Goal: Task Accomplishment & Management: Complete application form

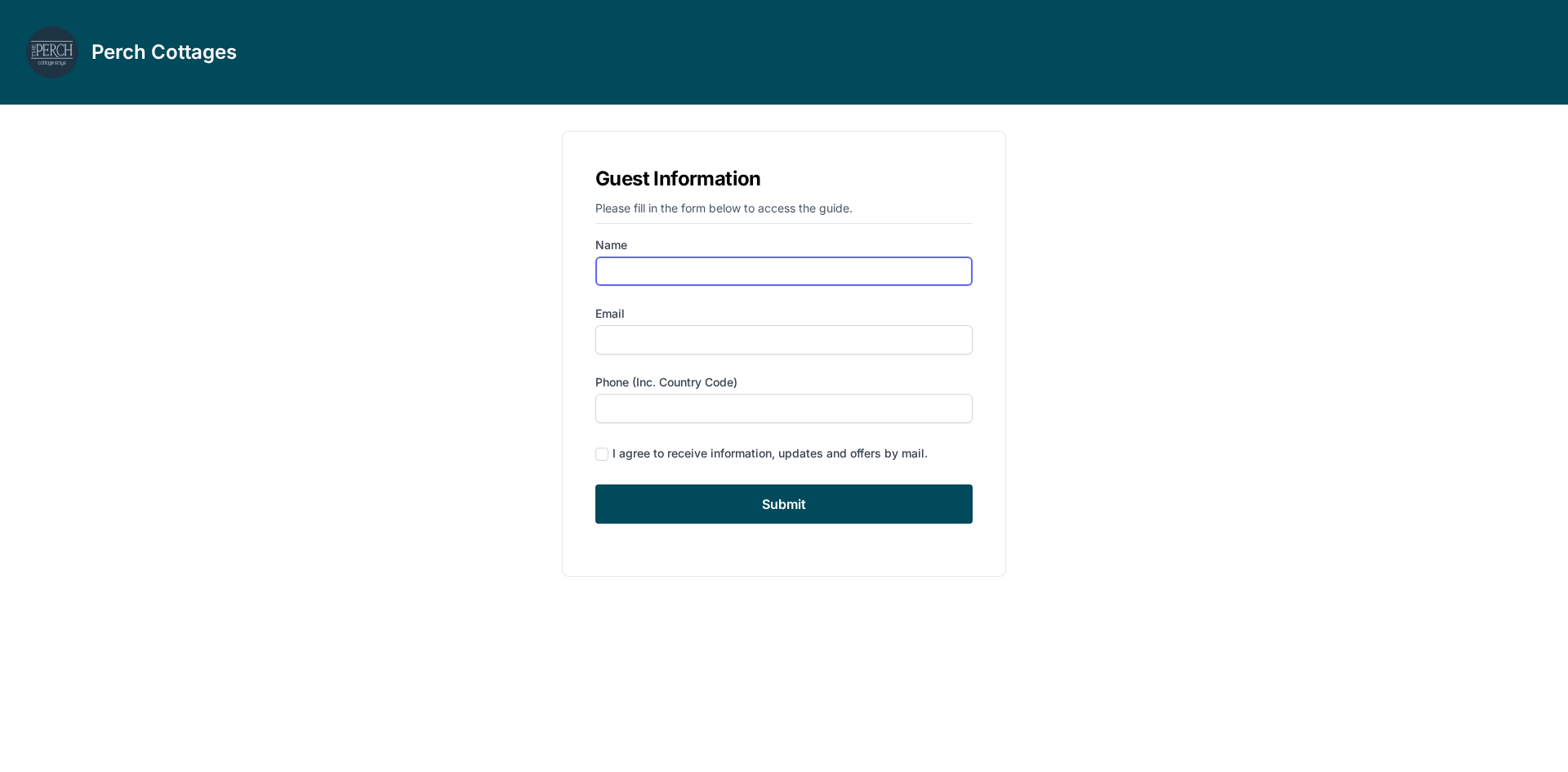
click at [665, 275] on input "Name" at bounding box center [784, 271] width 378 height 29
type input "[PERSON_NAME]"
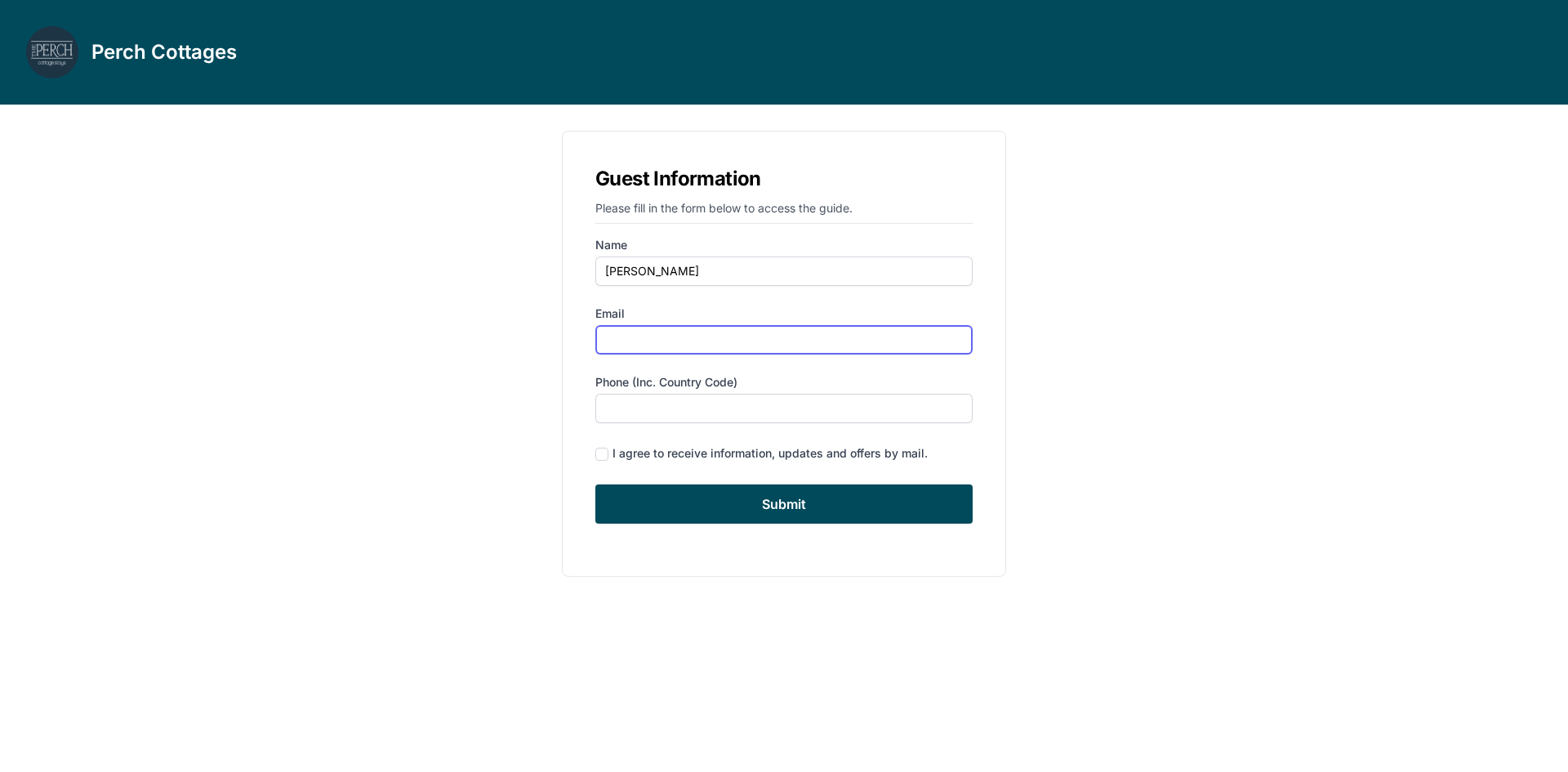
click at [638, 337] on input "Email" at bounding box center [784, 339] width 378 height 29
type input "[EMAIL_ADDRESS][DOMAIN_NAME]"
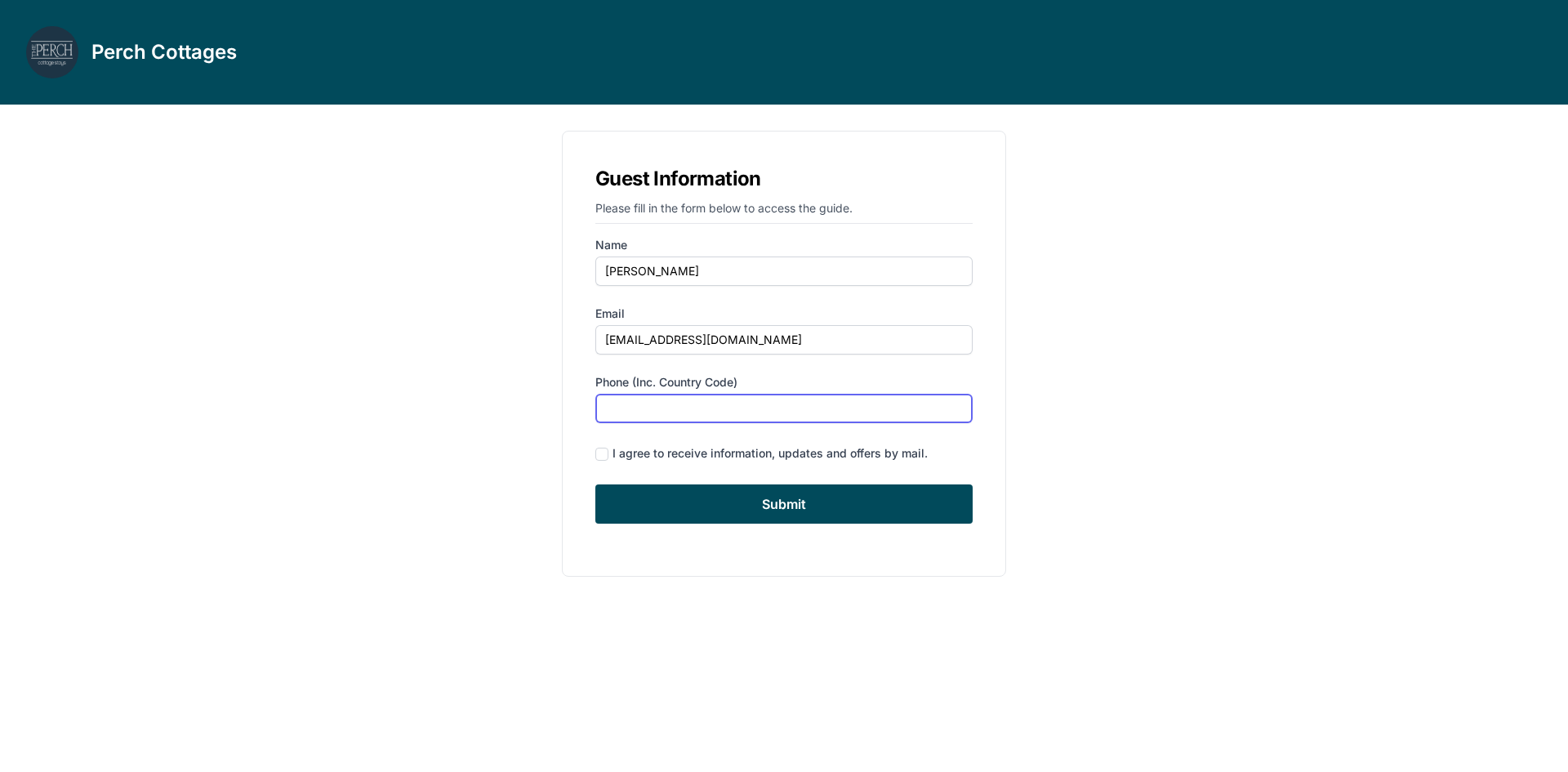
click at [620, 410] on input "Phone (inc. country code)" at bounding box center [784, 408] width 378 height 29
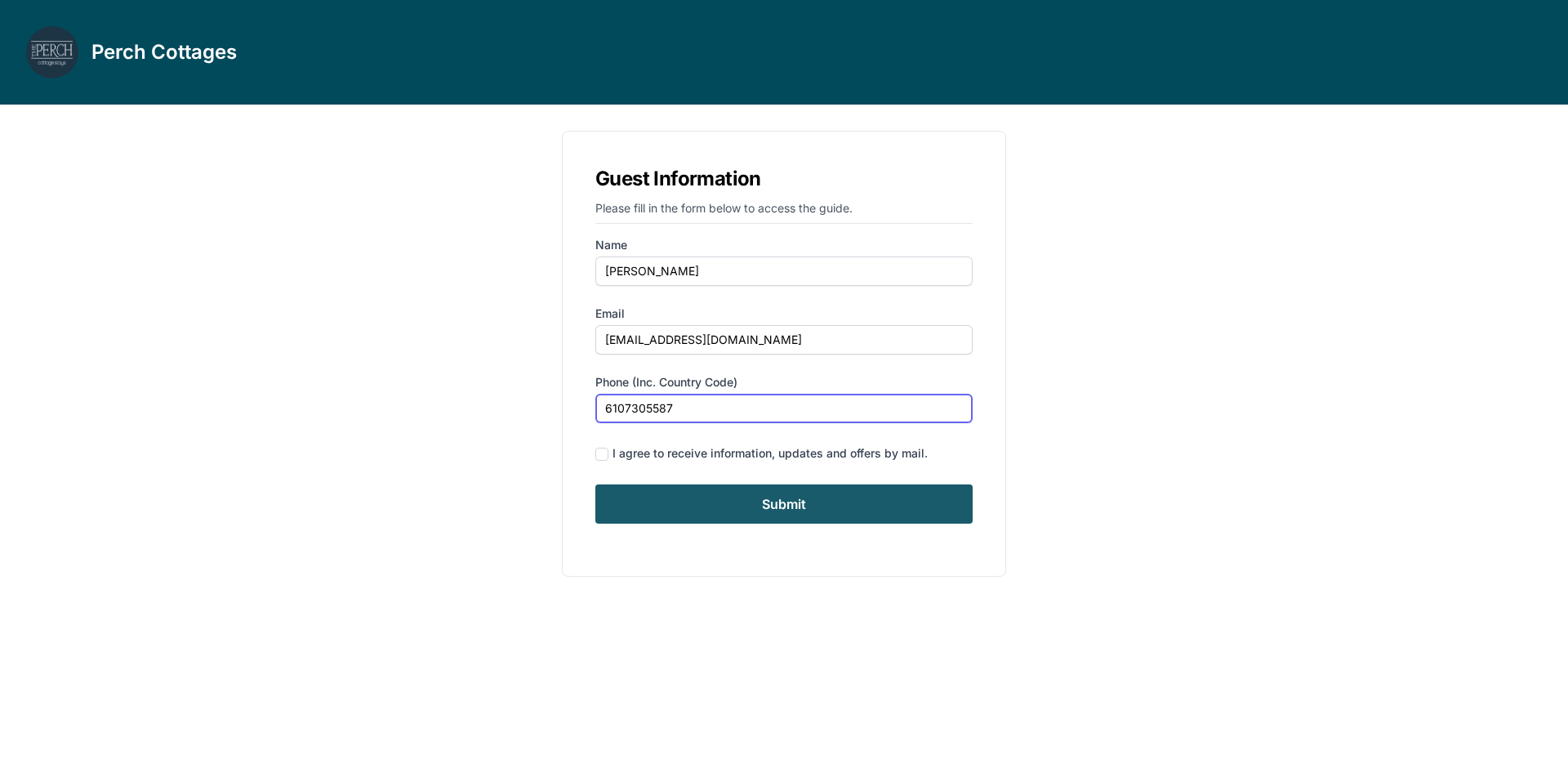
type input "6107305587"
click at [706, 496] on input "Submit" at bounding box center [784, 504] width 378 height 39
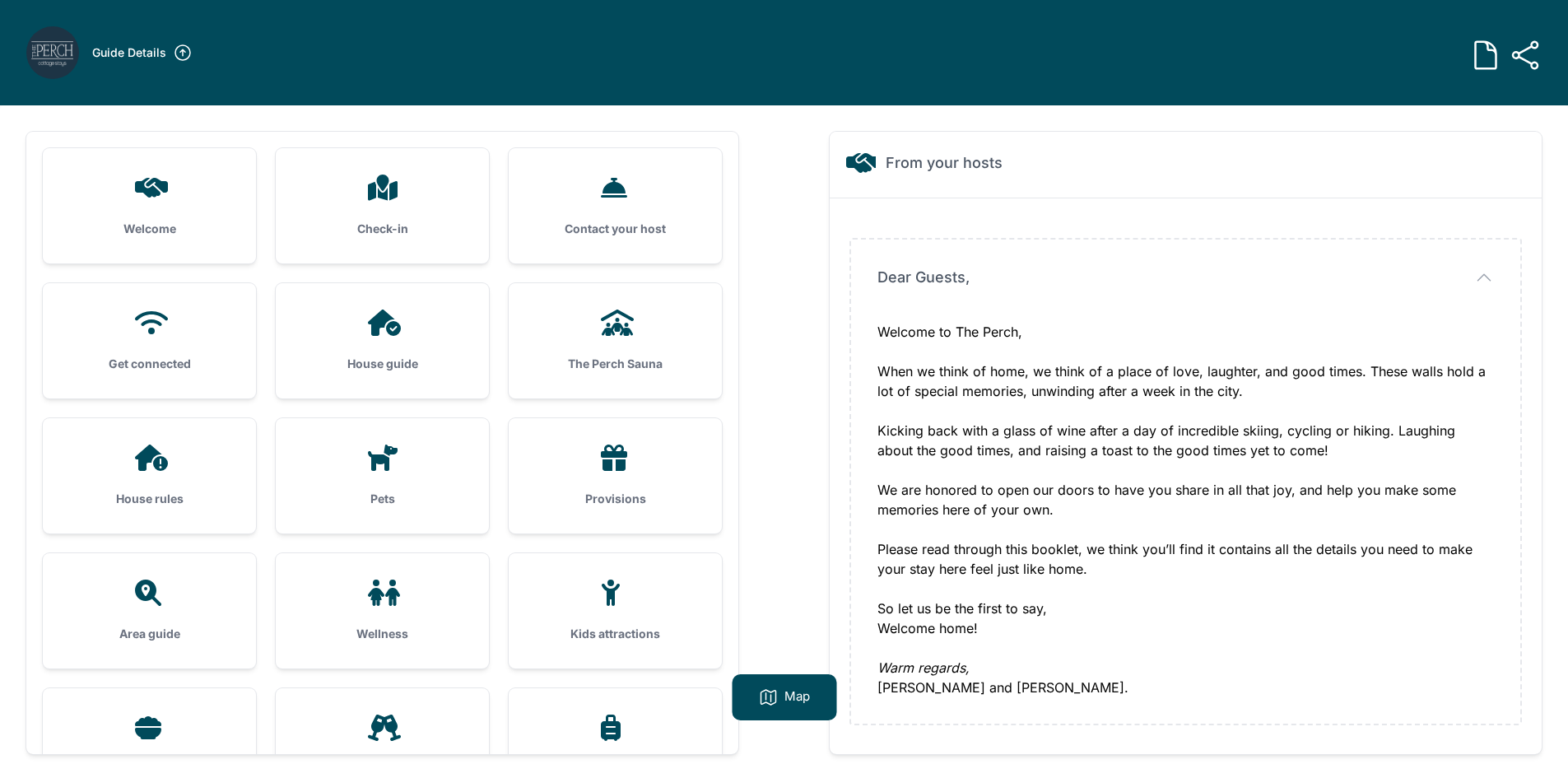
click at [143, 189] on icon at bounding box center [151, 187] width 33 height 20
click at [383, 229] on h3 "Check-in" at bounding box center [383, 228] width 160 height 16
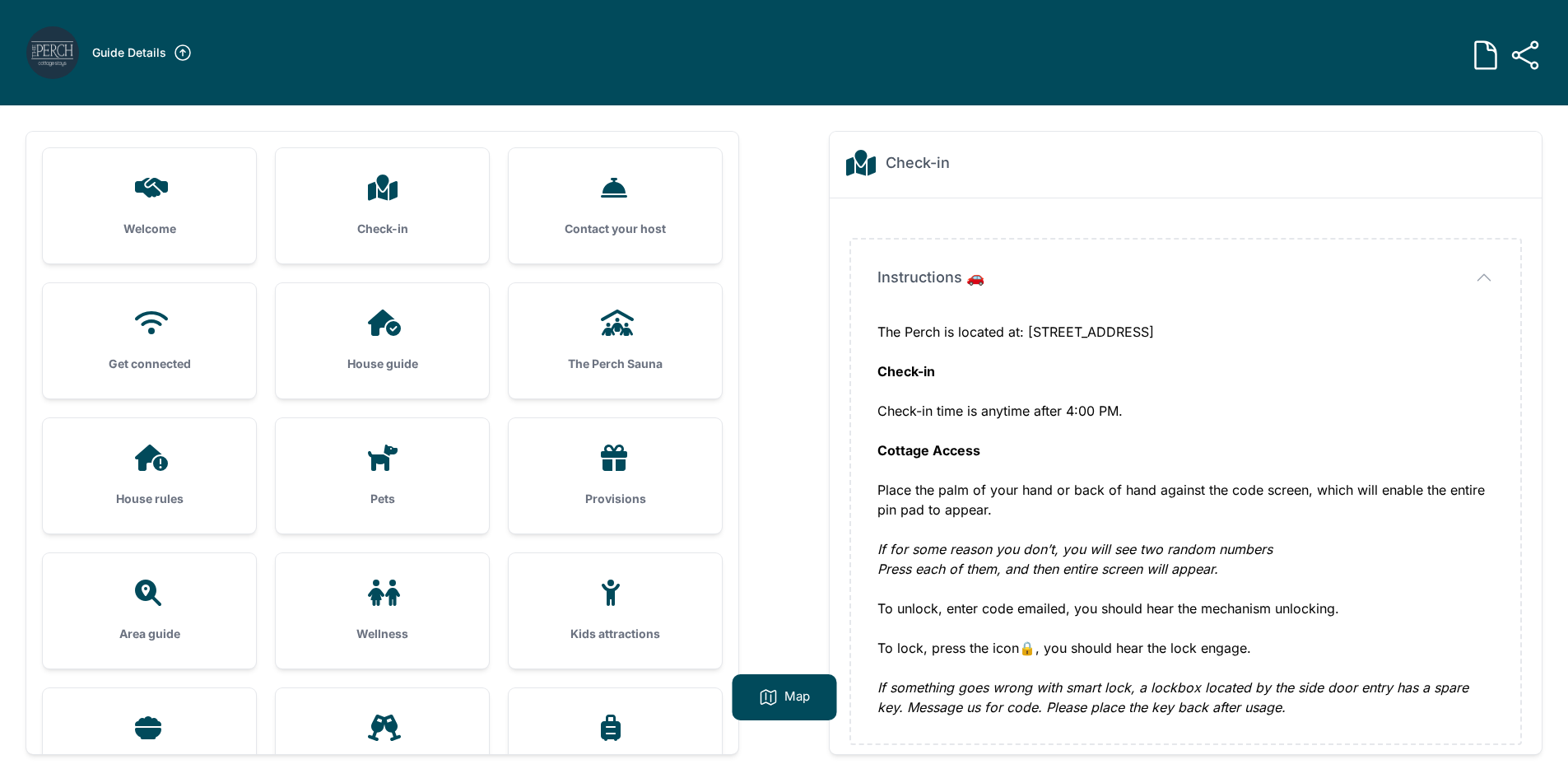
click at [380, 346] on div "House guide" at bounding box center [382, 341] width 213 height 116
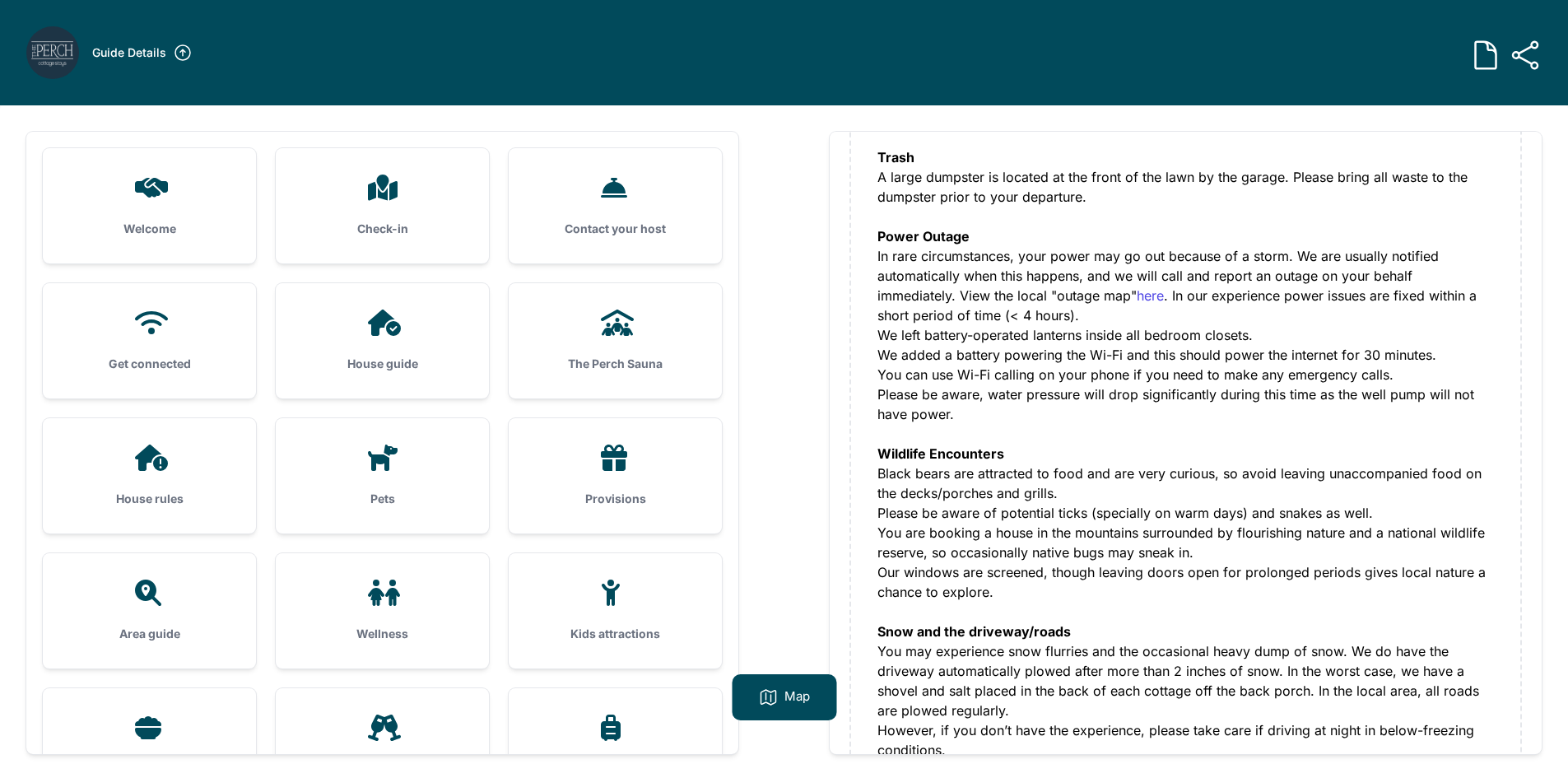
scroll to position [244, 0]
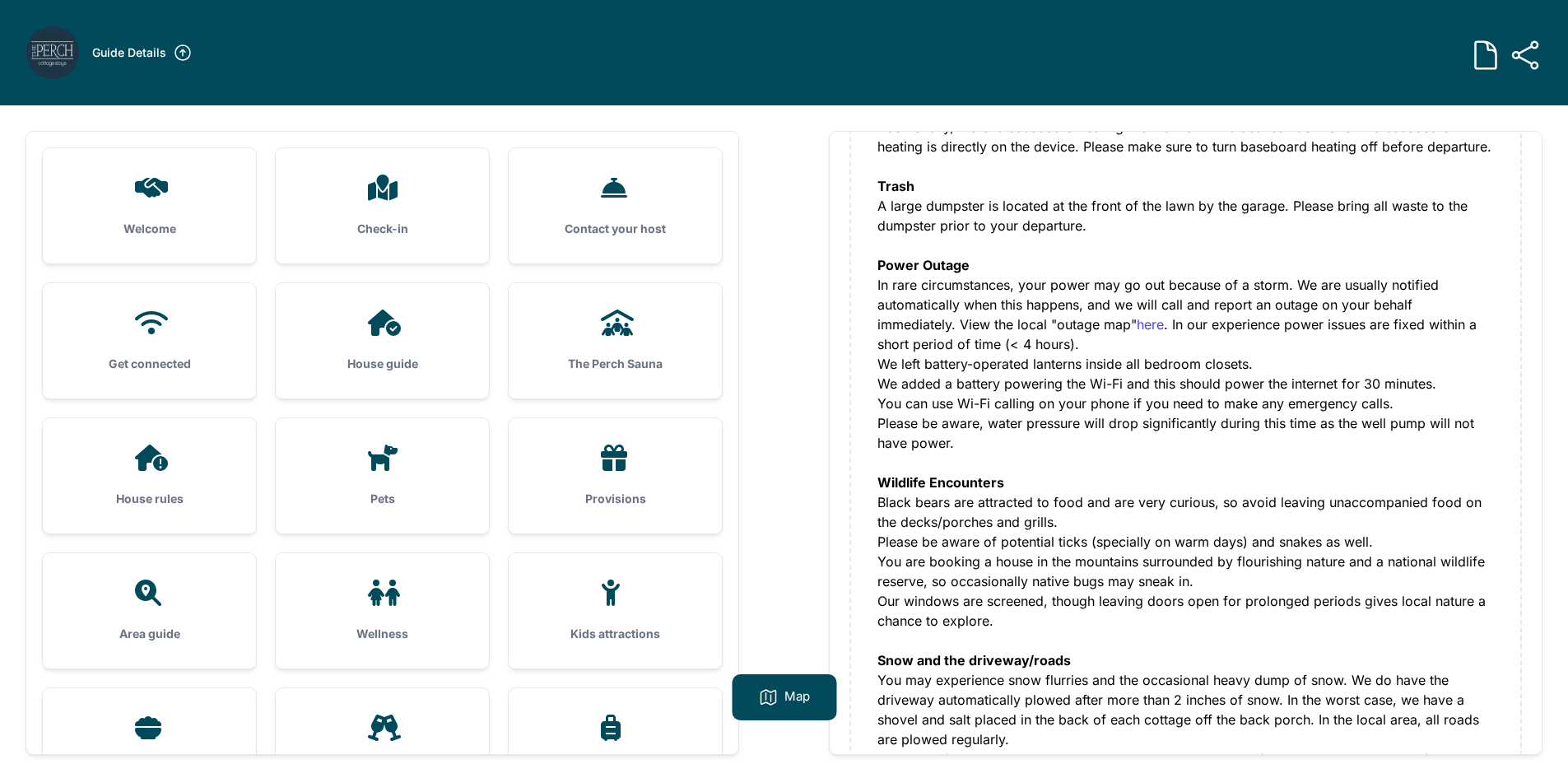
click at [377, 501] on h3 "Pets" at bounding box center [383, 498] width 160 height 16
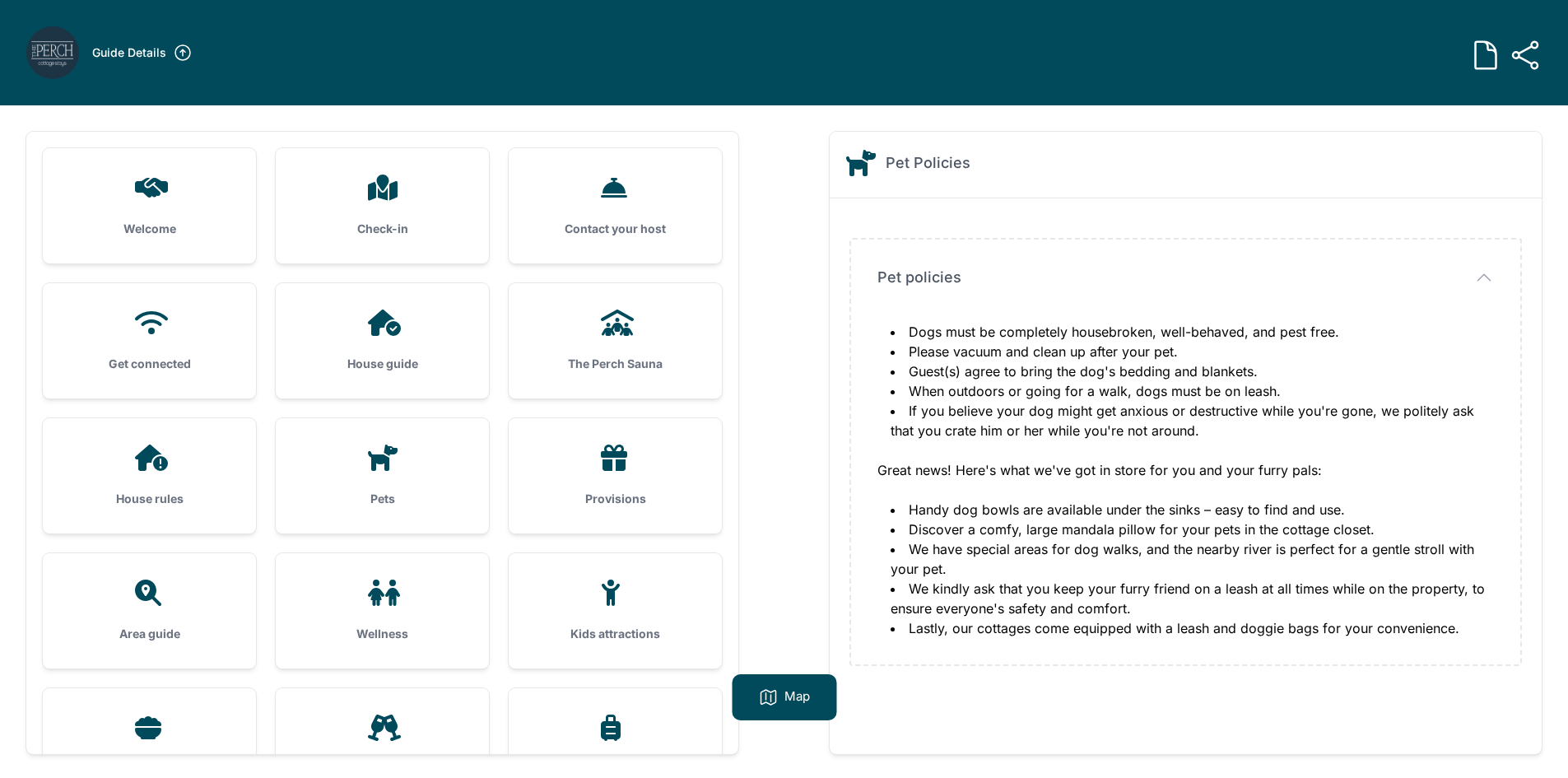
click at [609, 465] on icon at bounding box center [615, 458] width 27 height 27
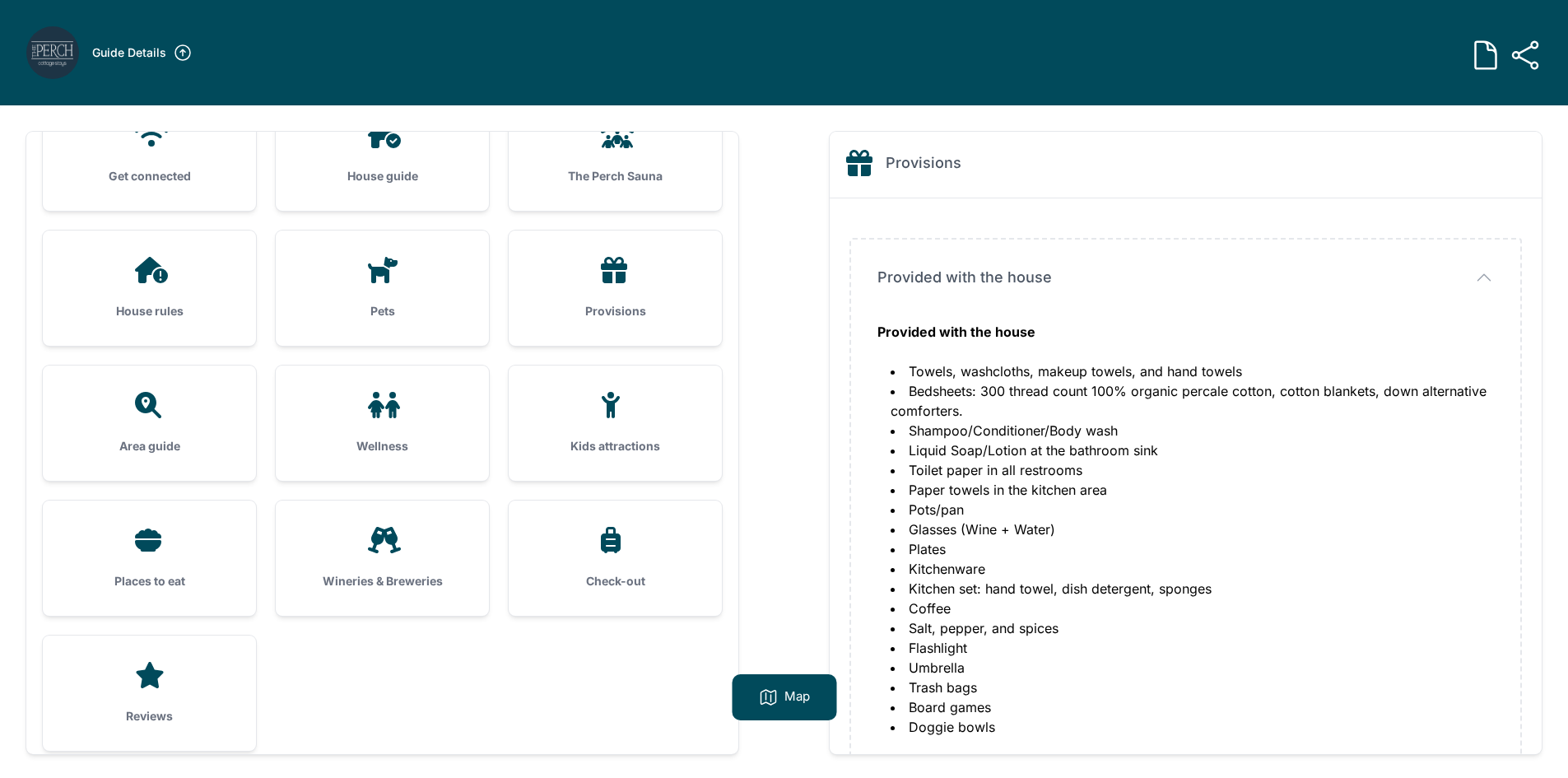
scroll to position [200, 0]
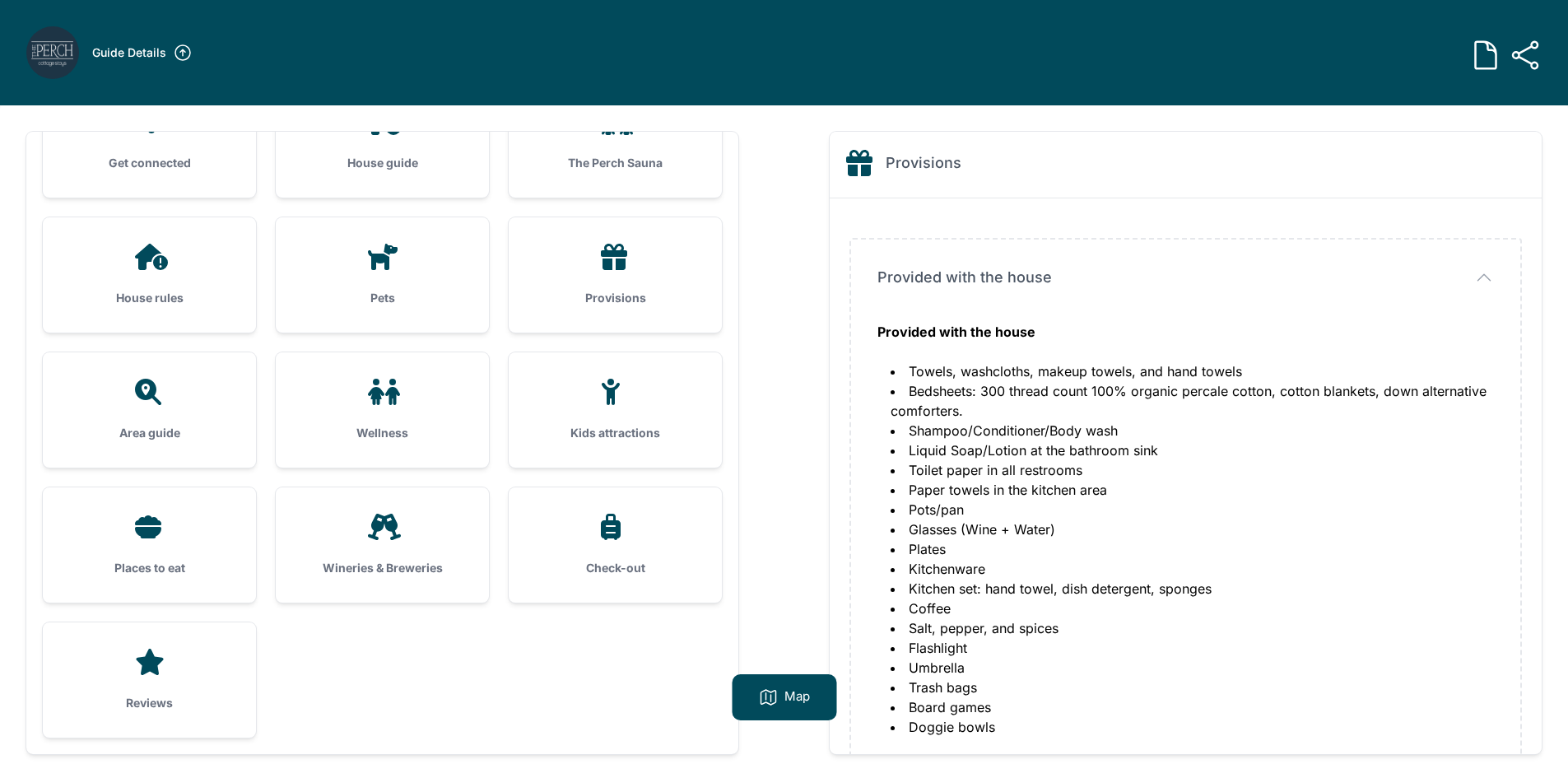
click at [144, 547] on div "Places to eat" at bounding box center [149, 545] width 213 height 116
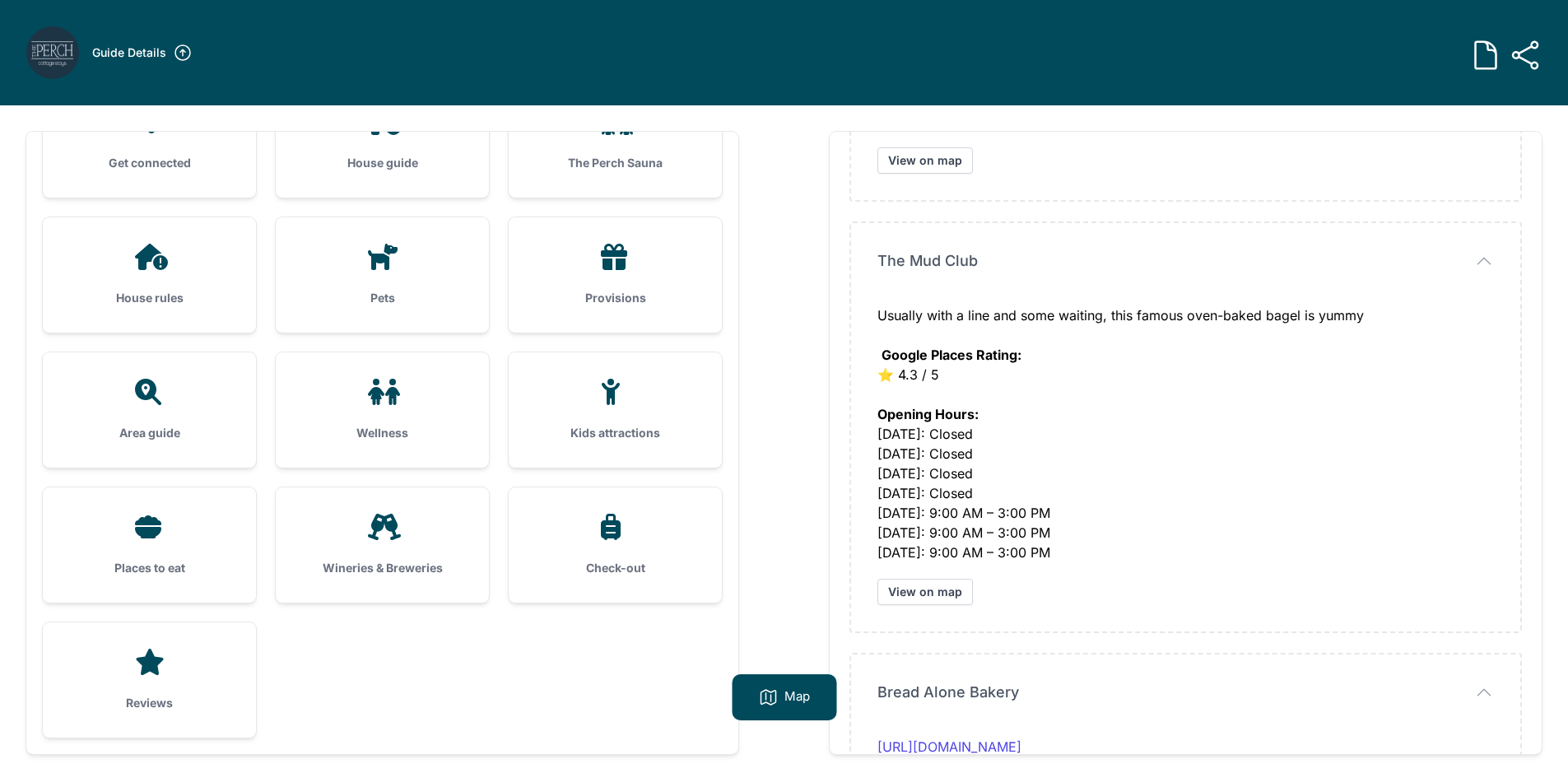
scroll to position [1976, 0]
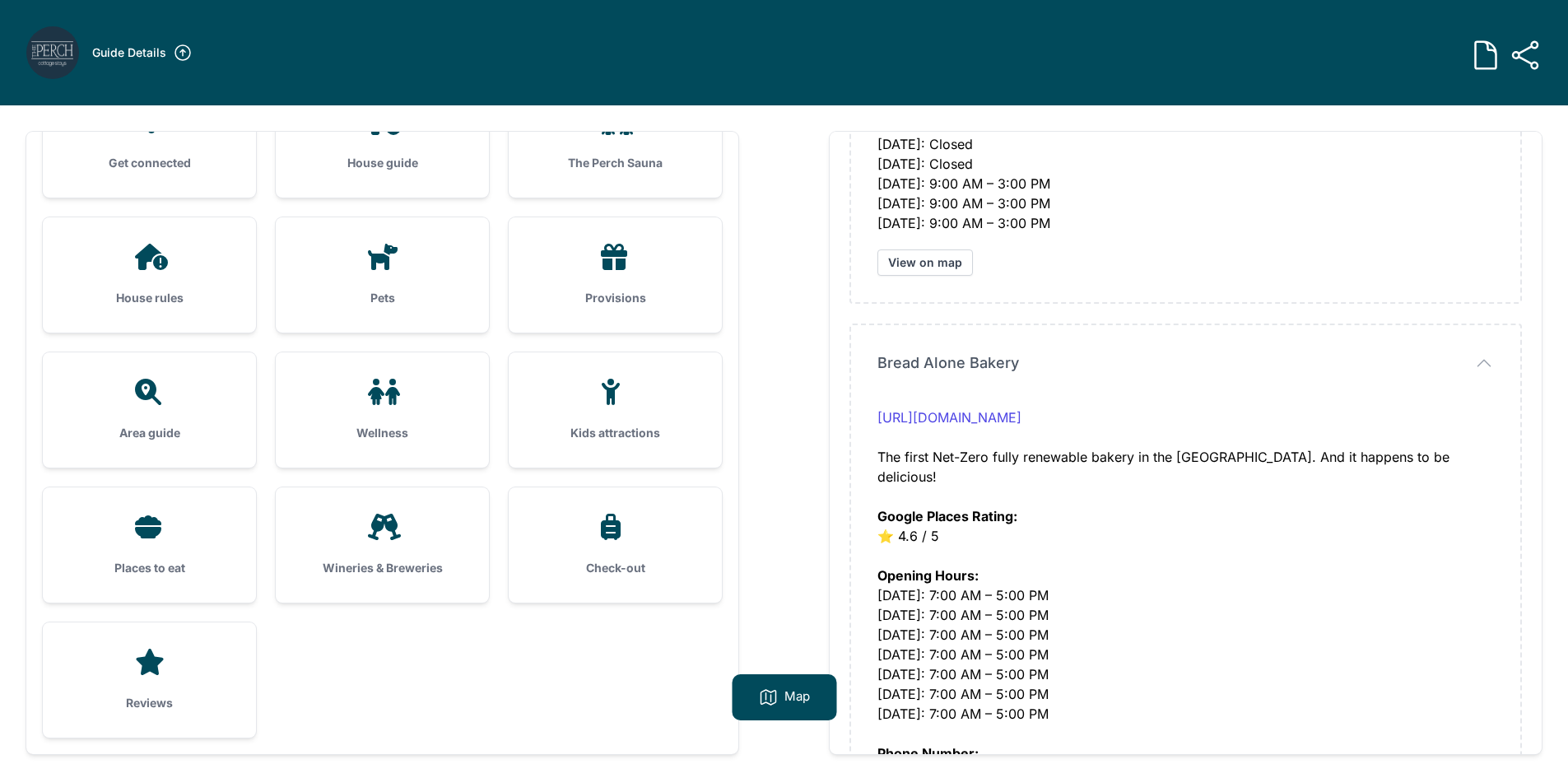
click at [596, 536] on icon at bounding box center [616, 527] width 39 height 27
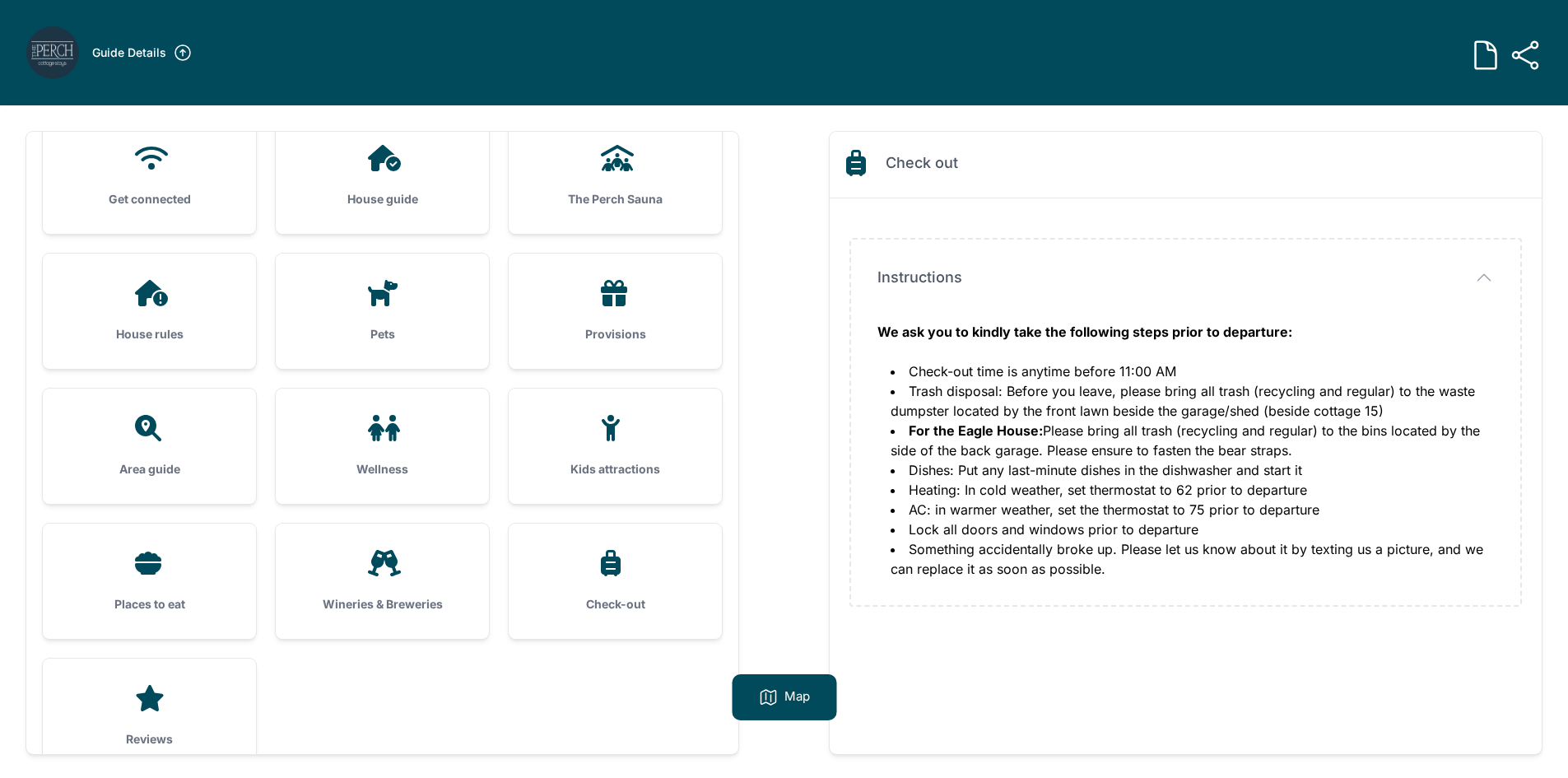
scroll to position [82, 0]
